Goal: Subscribe to service/newsletter

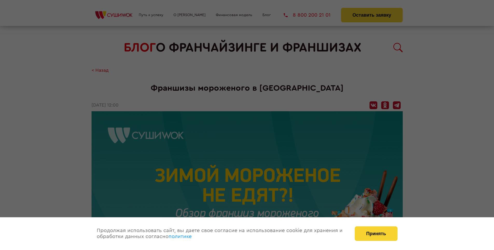
scroll to position [719, 0]
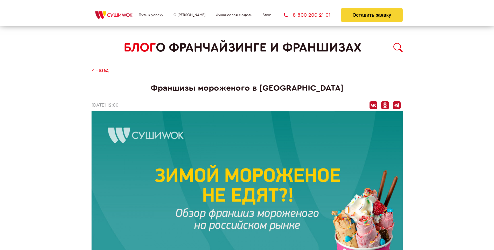
scroll to position [259, 0]
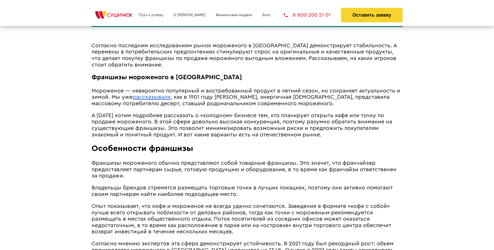
click at [240, 114] on span "А [DATE] хотим подробнее рассказать о «холодном» бизнесе тем, кто планирует отк…" at bounding box center [242, 125] width 301 height 25
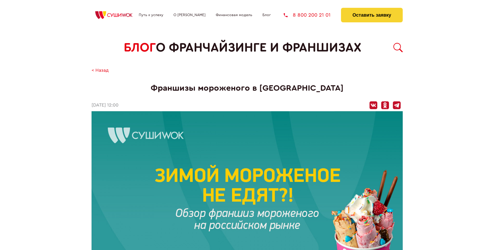
scroll to position [719, 0]
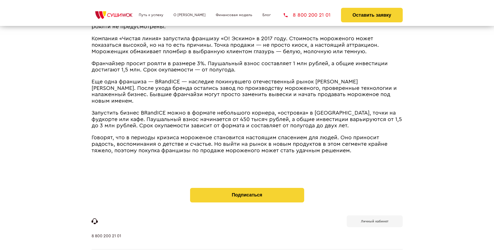
click at [375, 219] on b "Личный кабинет" at bounding box center [374, 220] width 27 height 3
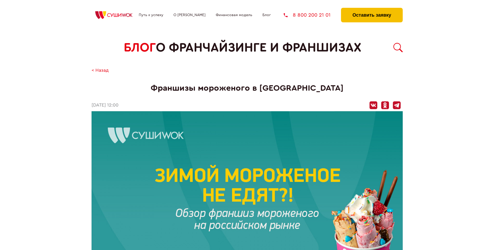
click at [372, 9] on button "Оставить заявку" at bounding box center [371, 15] width 61 height 15
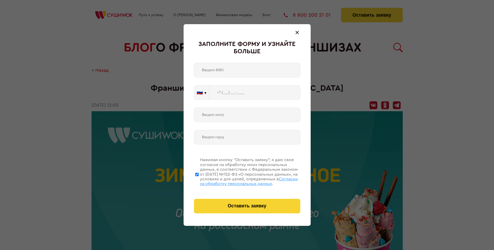
click at [240, 180] on span "Согласии на обработку персональных данных" at bounding box center [249, 181] width 98 height 9
click at [199, 180] on input "Нажимая кнопку “Оставить заявку”, я даю свое согласие на обработку моих персона…" at bounding box center [196, 174] width 3 height 42
checkbox input "false"
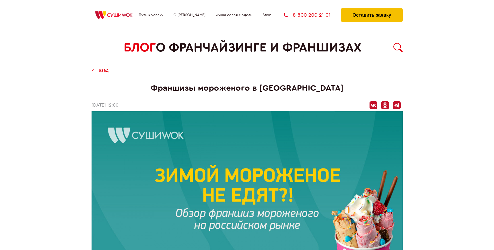
click at [372, 9] on button "Оставить заявку" at bounding box center [371, 15] width 61 height 15
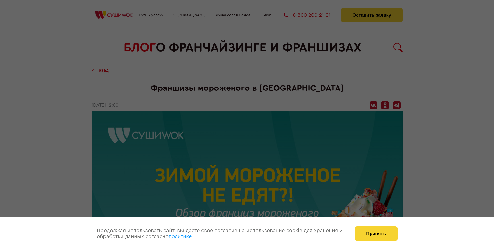
scroll to position [719, 0]
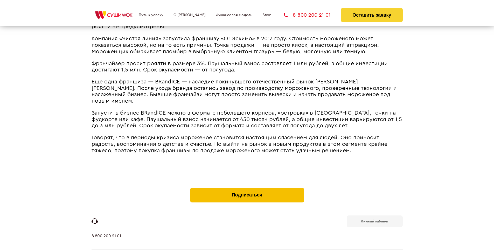
click at [247, 188] on button "Подписаться" at bounding box center [247, 195] width 114 height 15
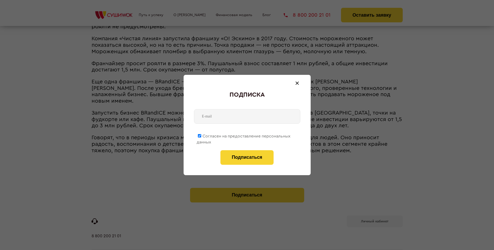
click at [244, 135] on span "Согласен на предоставление персональных данных" at bounding box center [244, 139] width 94 height 10
click at [201, 135] on input "Согласен на предоставление персональных данных" at bounding box center [199, 135] width 3 height 3
checkbox input "false"
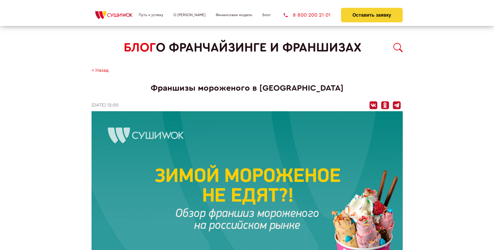
scroll to position [719, 0]
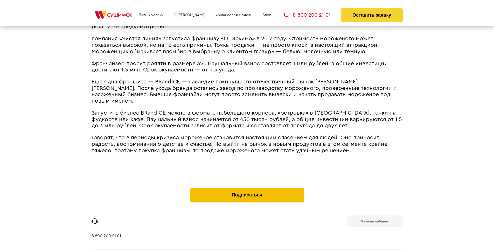
click at [247, 188] on button "Подписаться" at bounding box center [247, 195] width 114 height 15
